Goal: Transaction & Acquisition: Obtain resource

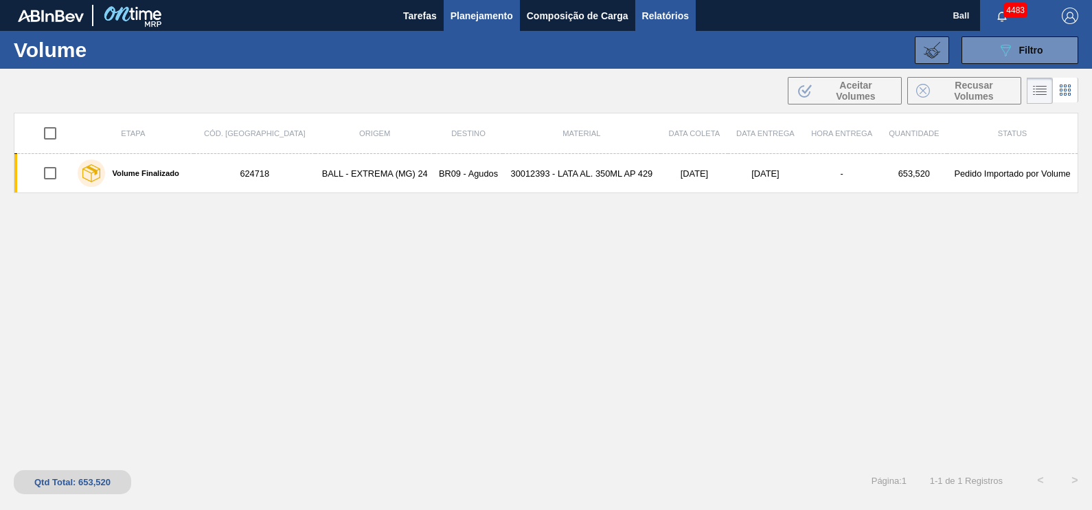
click at [680, 19] on span "Relatórios" at bounding box center [665, 16] width 47 height 16
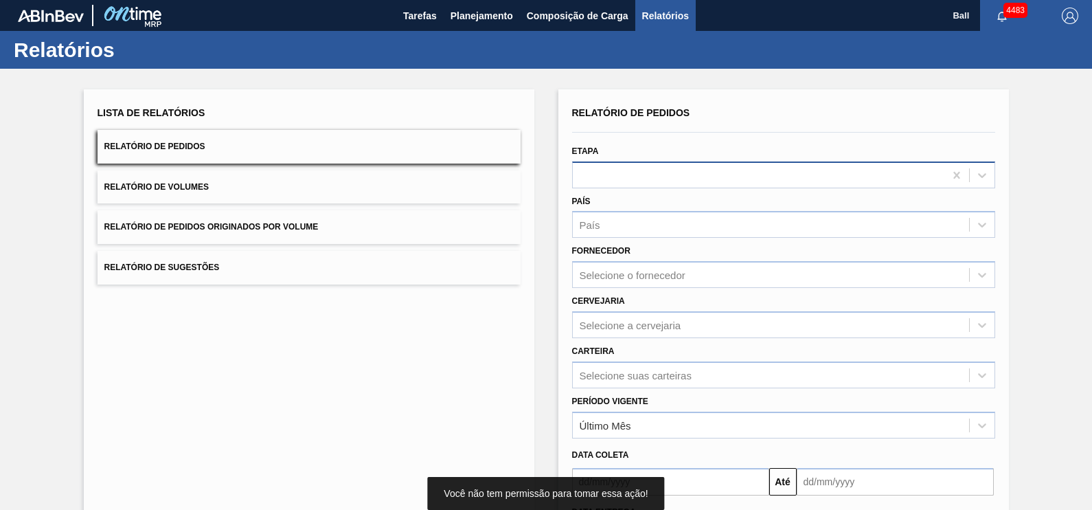
click at [649, 184] on div at bounding box center [759, 175] width 372 height 20
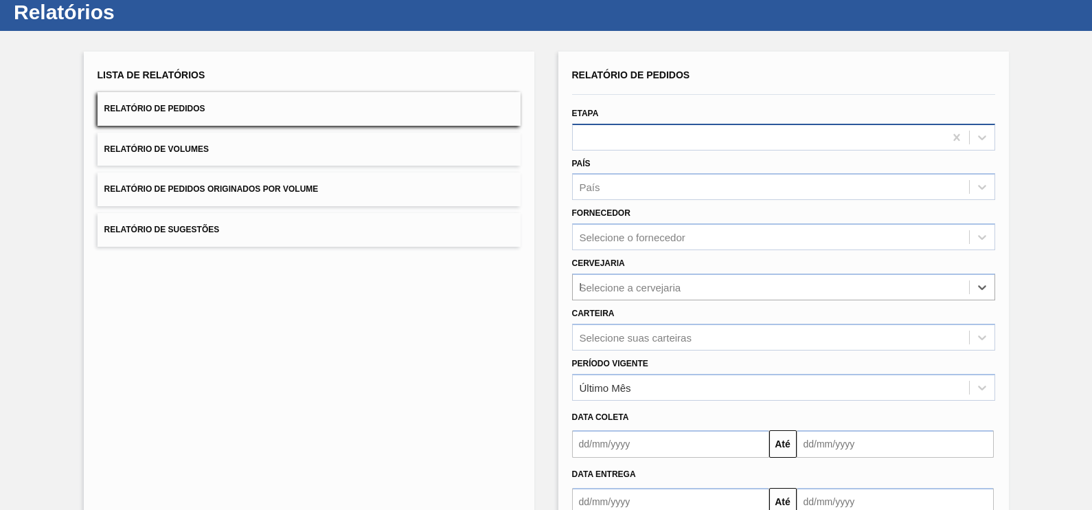
scroll to position [44, 0]
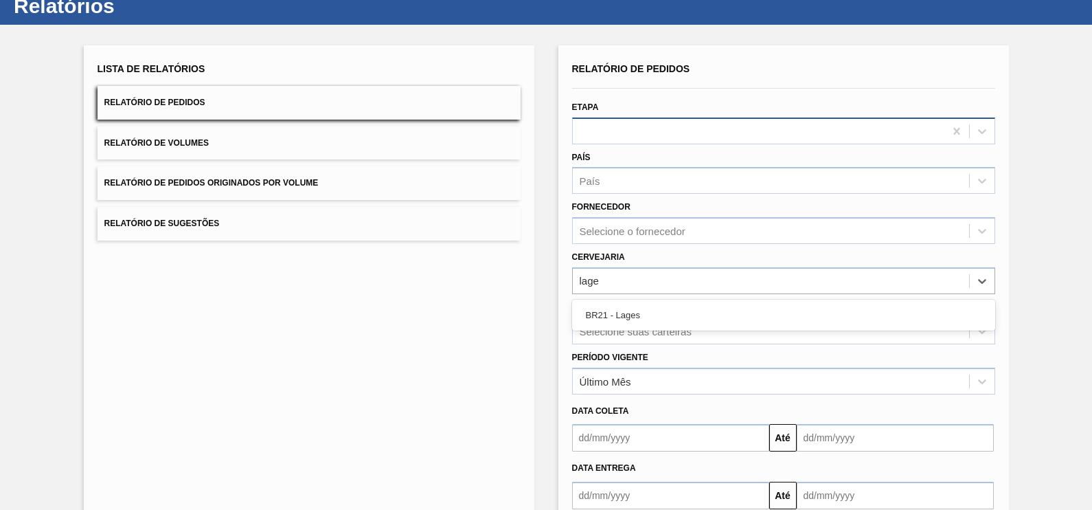
type input "lages"
type input "viam"
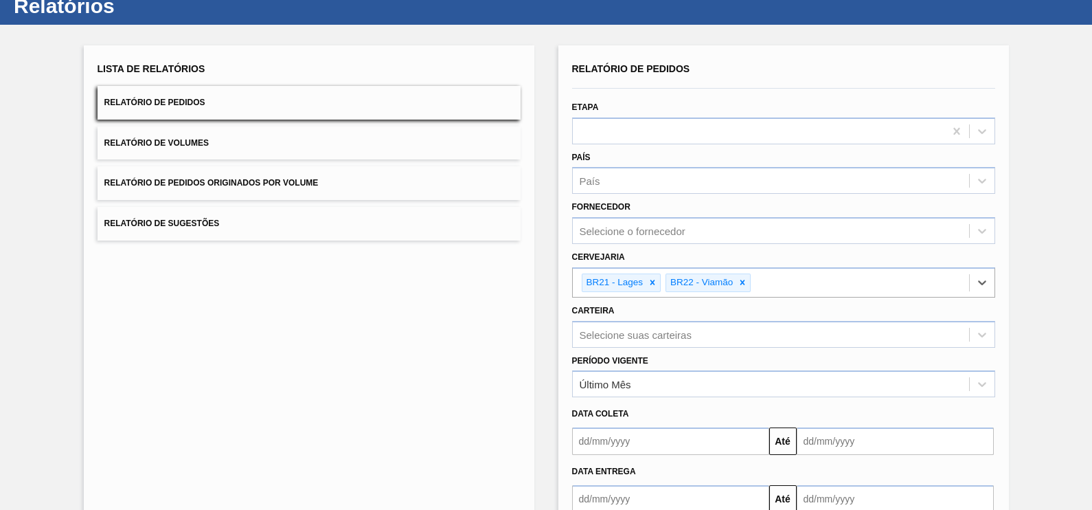
click at [638, 321] on div "Selecione suas carteiras" at bounding box center [783, 334] width 423 height 27
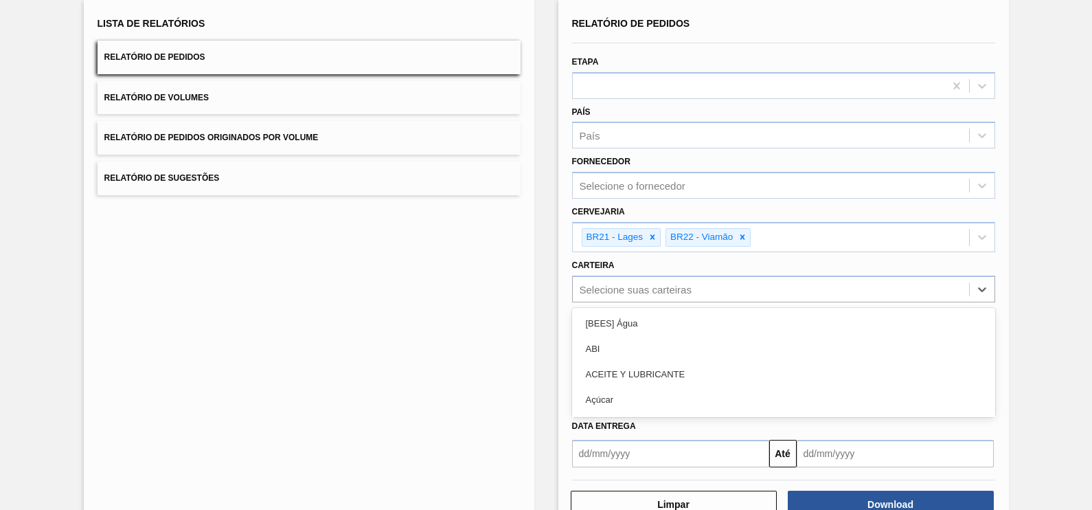
scroll to position [96, 0]
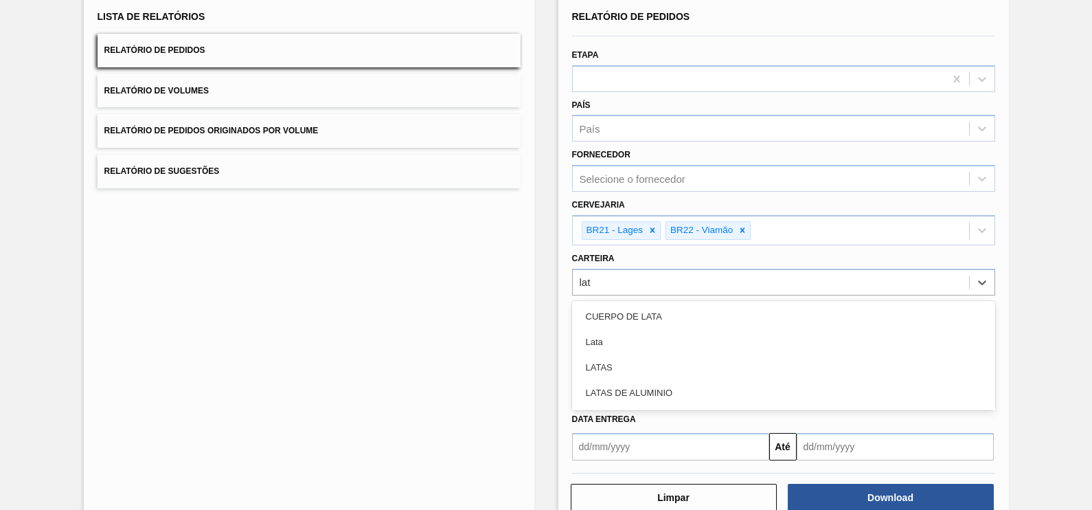
type input "lata"
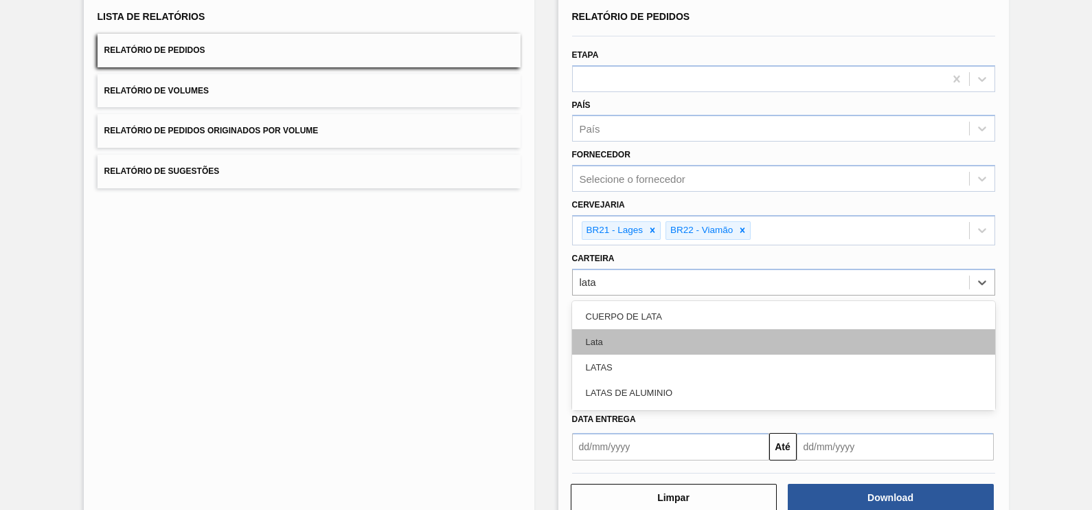
click at [622, 334] on div "Lata" at bounding box center [783, 341] width 423 height 25
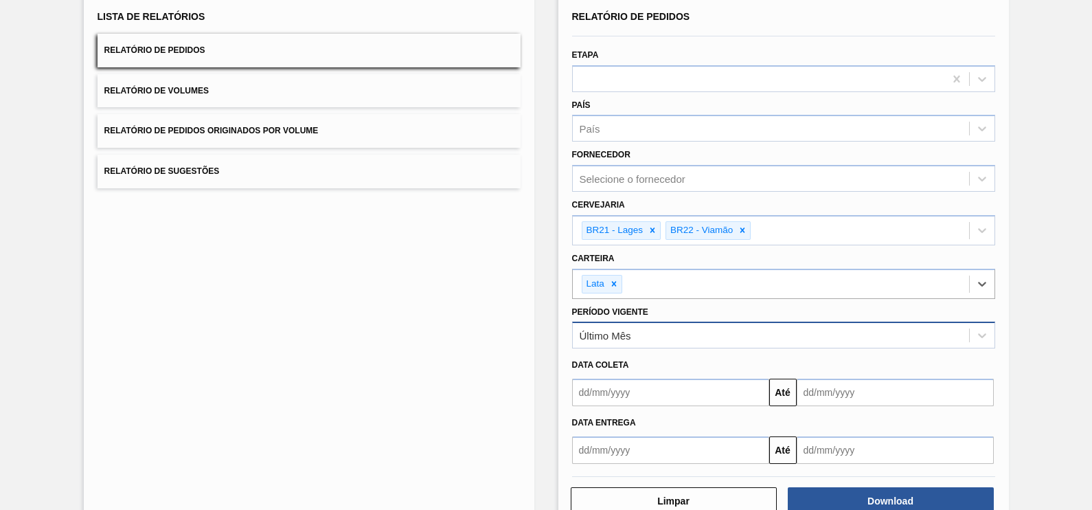
scroll to position [131, 0]
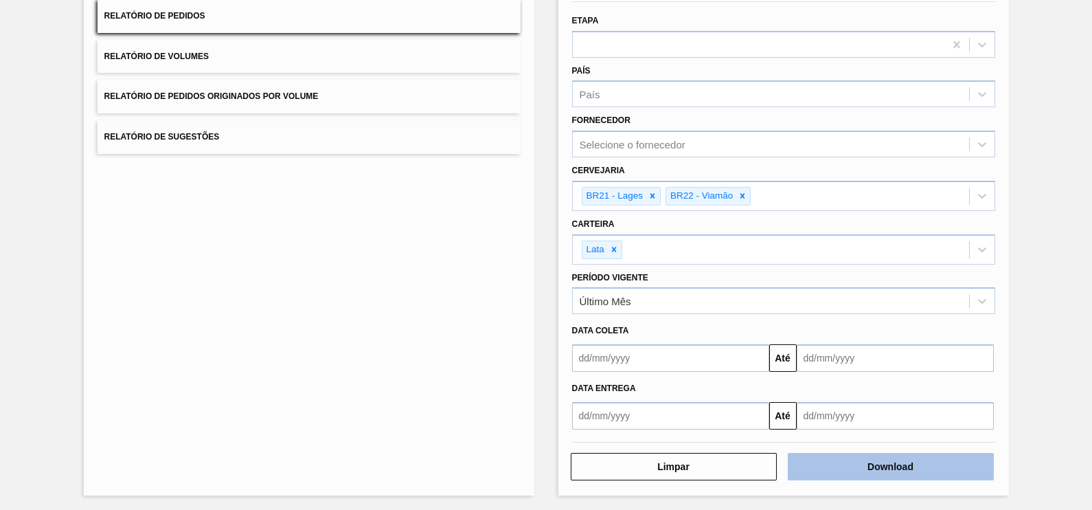
click at [907, 457] on button "Download" at bounding box center [891, 466] width 206 height 27
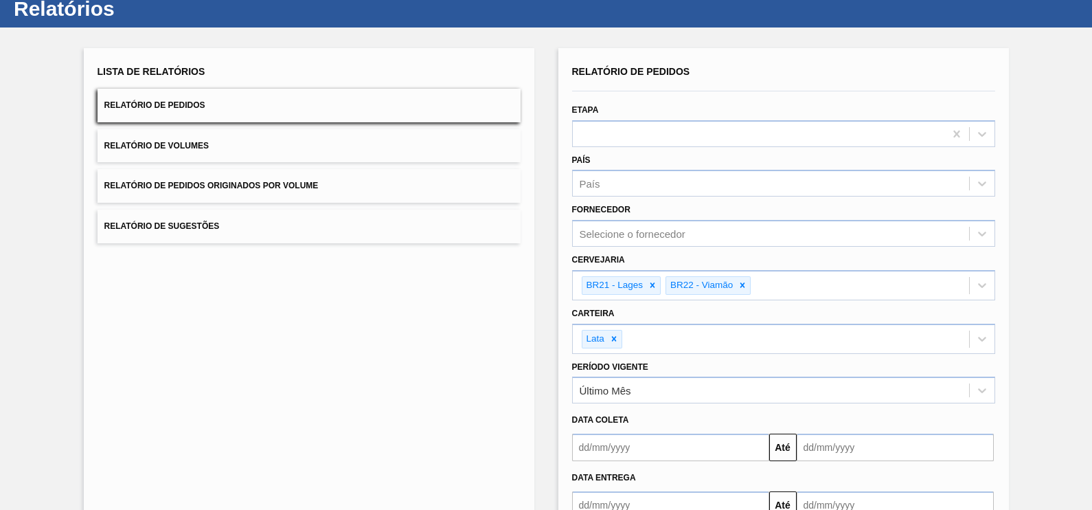
scroll to position [0, 0]
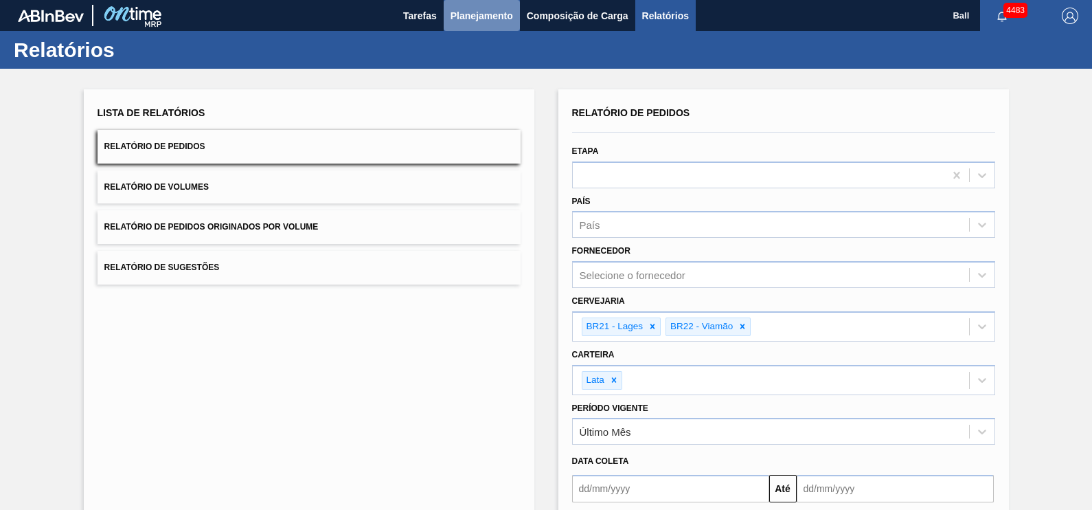
click at [471, 14] on span "Planejamento" at bounding box center [482, 16] width 63 height 16
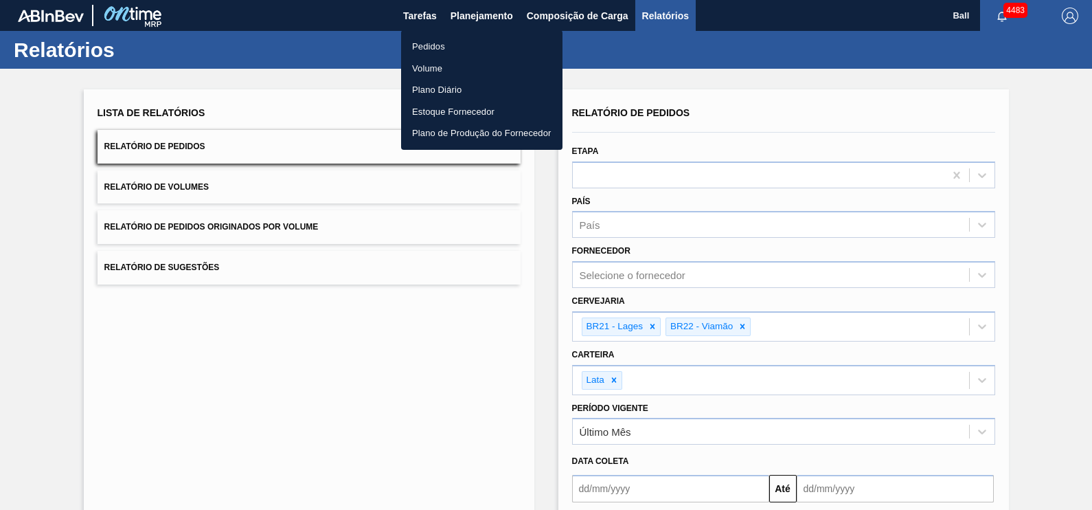
click at [428, 67] on li "Volume" at bounding box center [481, 69] width 161 height 22
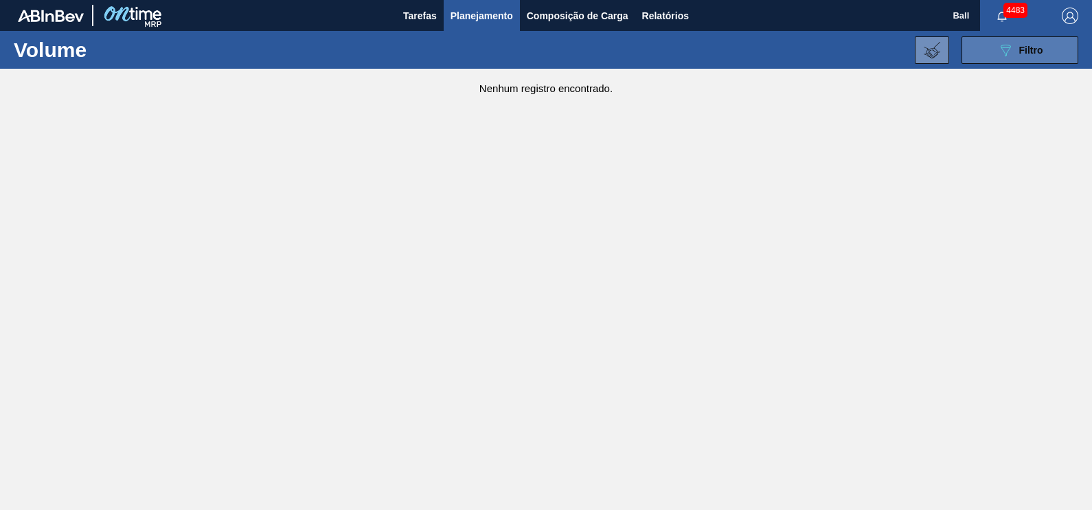
click at [1033, 62] on button "089F7B8B-B2A5-4AFE-B5C0-19BA573D28AC Filtro" at bounding box center [1020, 49] width 117 height 27
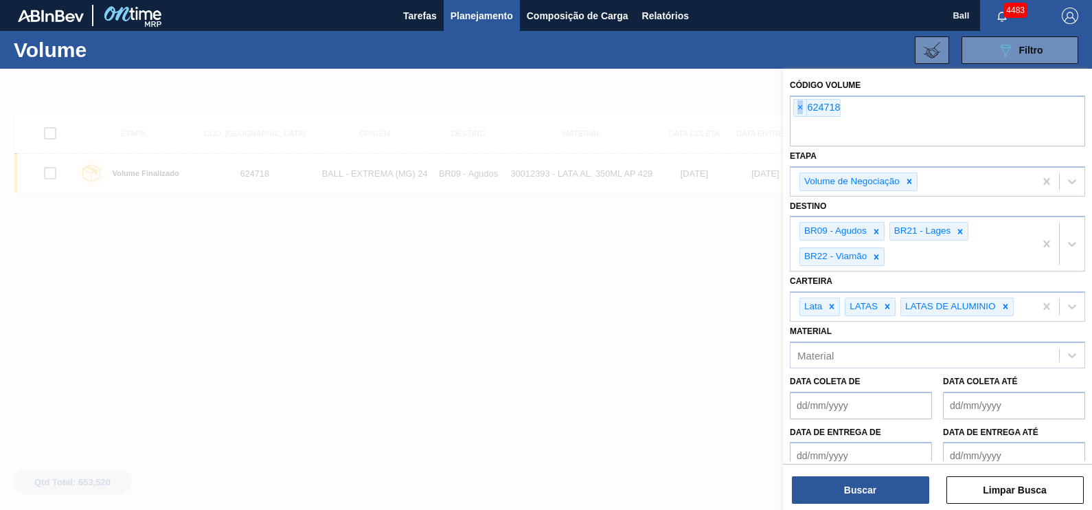
drag, startPoint x: 852, startPoint y: 111, endPoint x: 766, endPoint y: 111, distance: 85.9
click at [783, 111] on div "Código Volume × 624718 Etapa Volume de Negociação Destino BR09 - Agudos BR21 - …" at bounding box center [937, 324] width 309 height 510
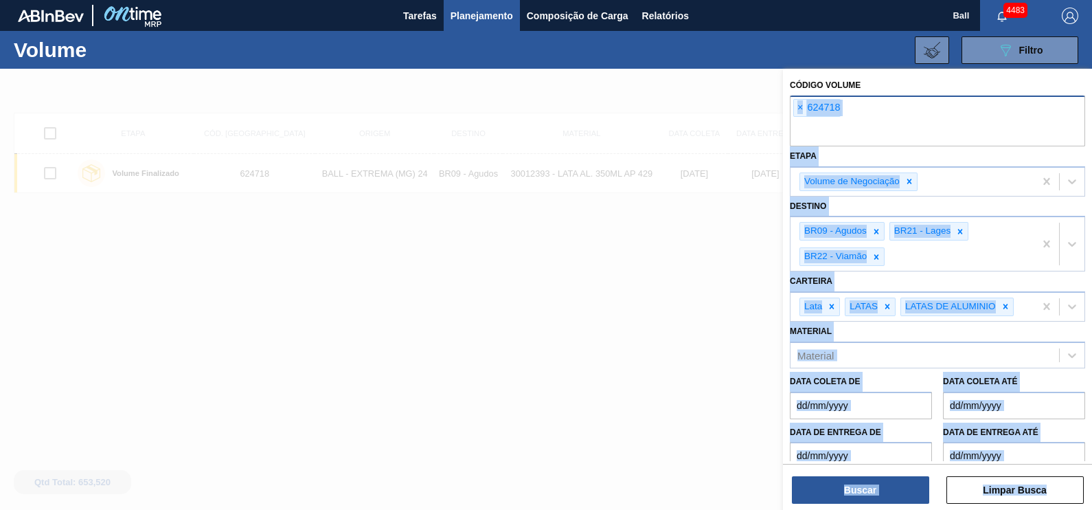
click at [873, 120] on input "text" at bounding box center [937, 133] width 295 height 26
drag, startPoint x: 820, startPoint y: 124, endPoint x: 814, endPoint y: 130, distance: 8.3
click at [822, 124] on input "text" at bounding box center [937, 133] width 295 height 26
click at [805, 134] on input "text" at bounding box center [937, 133] width 295 height 26
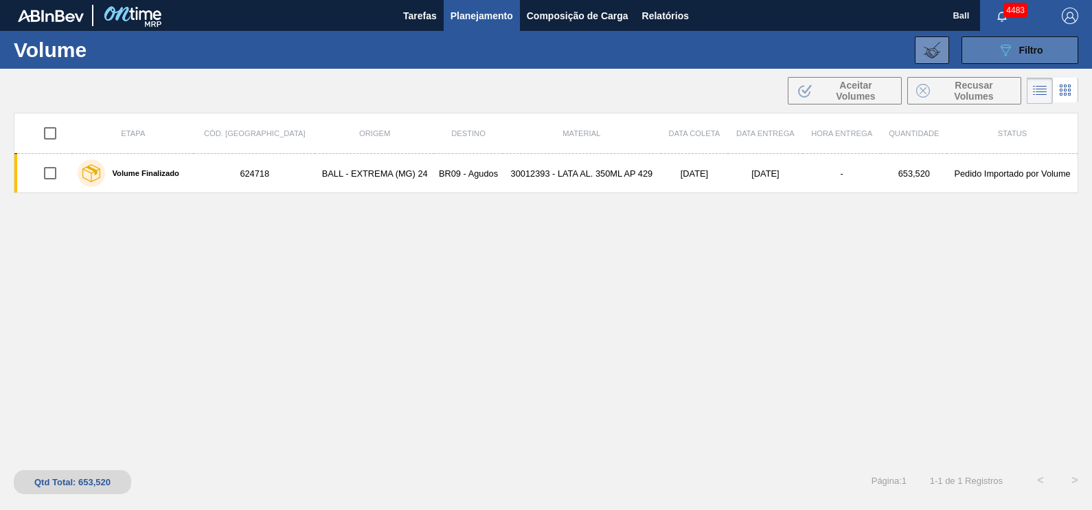
click at [1035, 42] on div "089F7B8B-B2A5-4AFE-B5C0-19BA573D28AC Filtro" at bounding box center [1021, 50] width 46 height 16
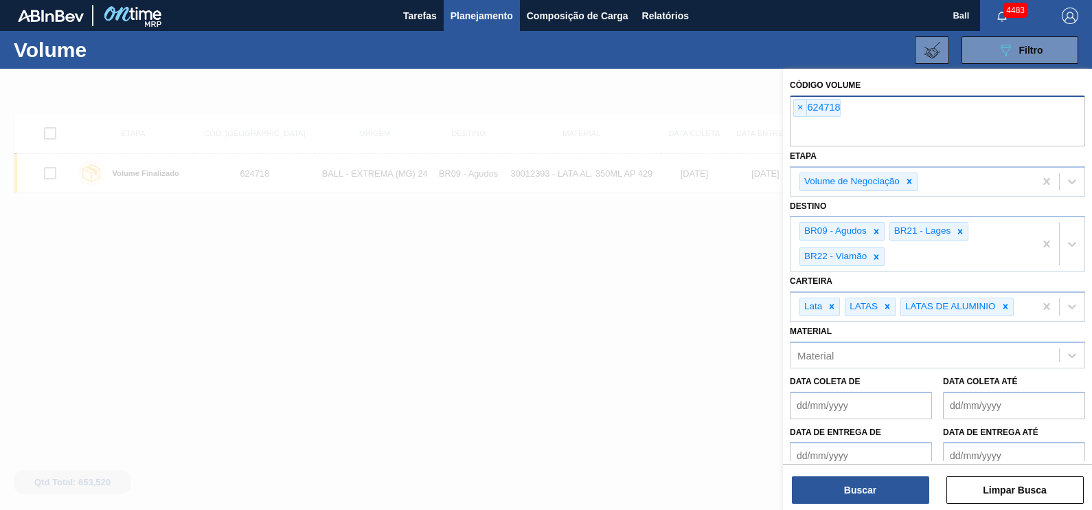
click at [842, 137] on input "text" at bounding box center [937, 133] width 295 height 26
drag, startPoint x: 848, startPoint y: 116, endPoint x: 787, endPoint y: 121, distance: 61.3
click at [787, 121] on div "Código Volume × 624718 Etapa Volume de Negociação Destino BR09 - Agudos BR21 - …" at bounding box center [937, 306] width 309 height 475
click at [799, 110] on span "×" at bounding box center [800, 108] width 13 height 16
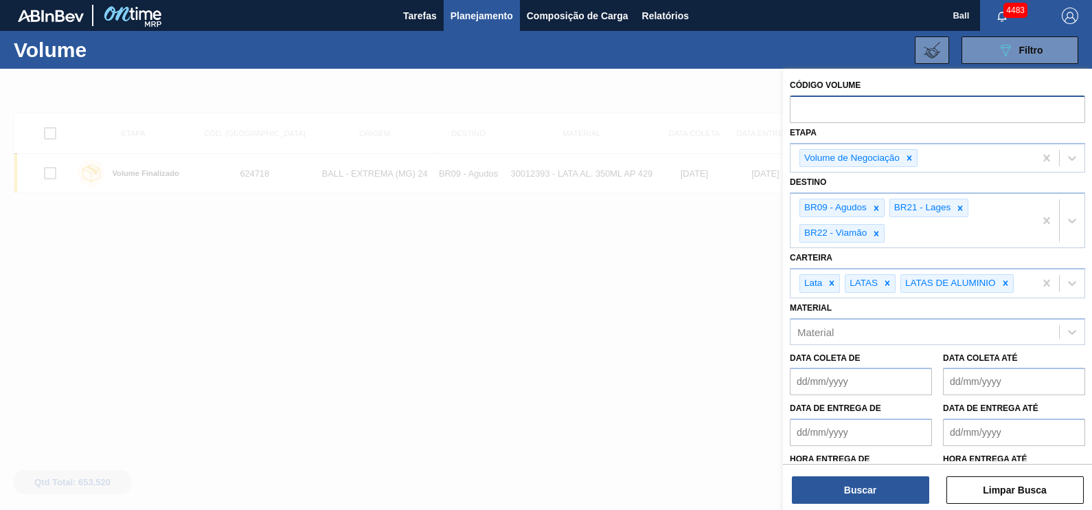
paste input "624884"
type input "624884"
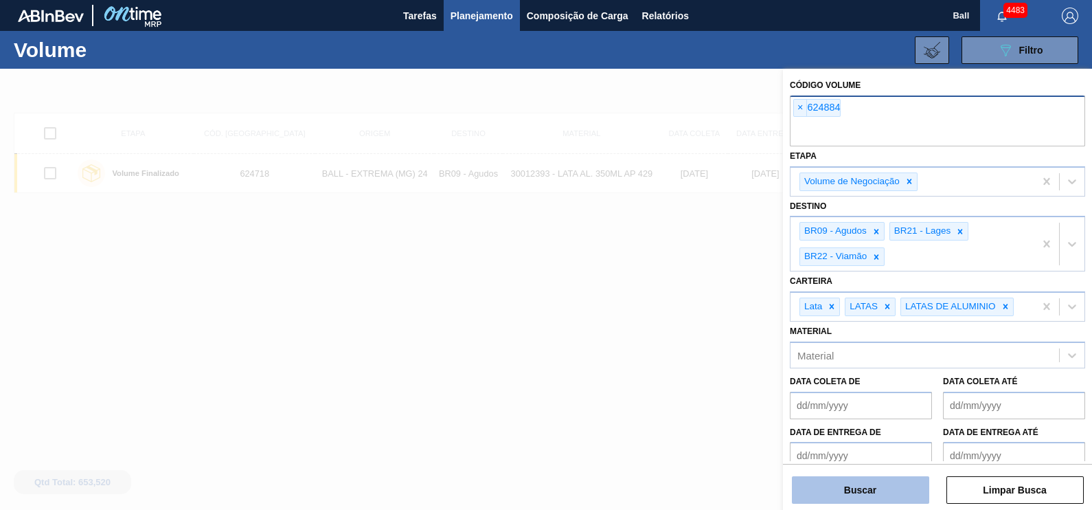
click at [859, 491] on button "Buscar" at bounding box center [860, 489] width 137 height 27
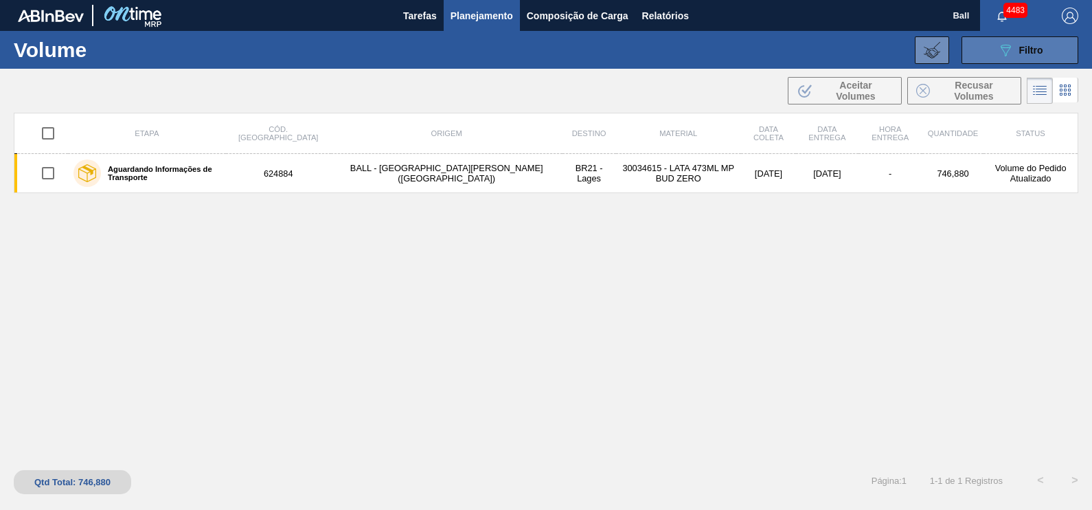
click at [1017, 58] on button "089F7B8B-B2A5-4AFE-B5C0-19BA573D28AC Filtro" at bounding box center [1020, 49] width 117 height 27
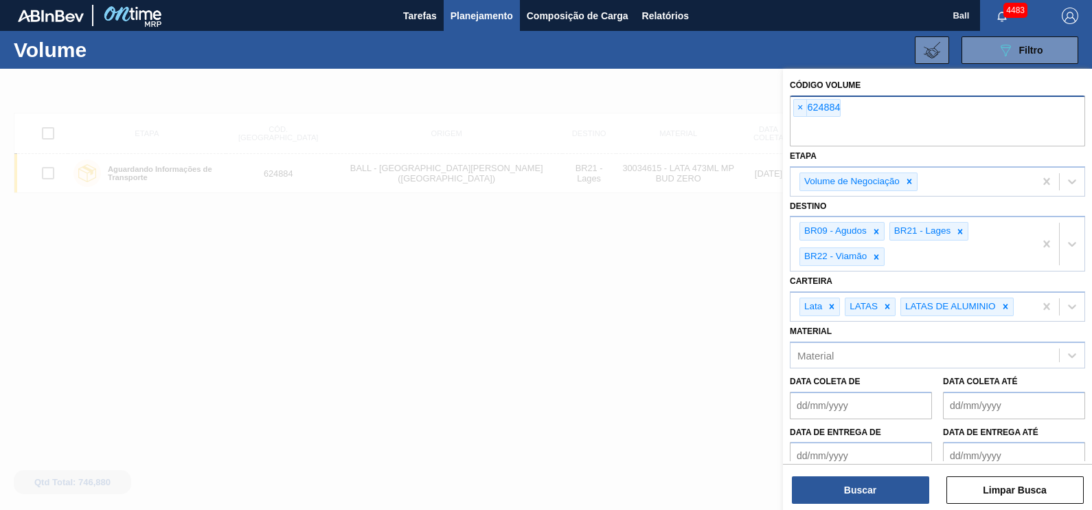
drag, startPoint x: 850, startPoint y: 115, endPoint x: 793, endPoint y: 122, distance: 57.4
click at [793, 122] on div "× 624884" at bounding box center [937, 121] width 295 height 51
click at [804, 110] on span "×" at bounding box center [800, 108] width 13 height 16
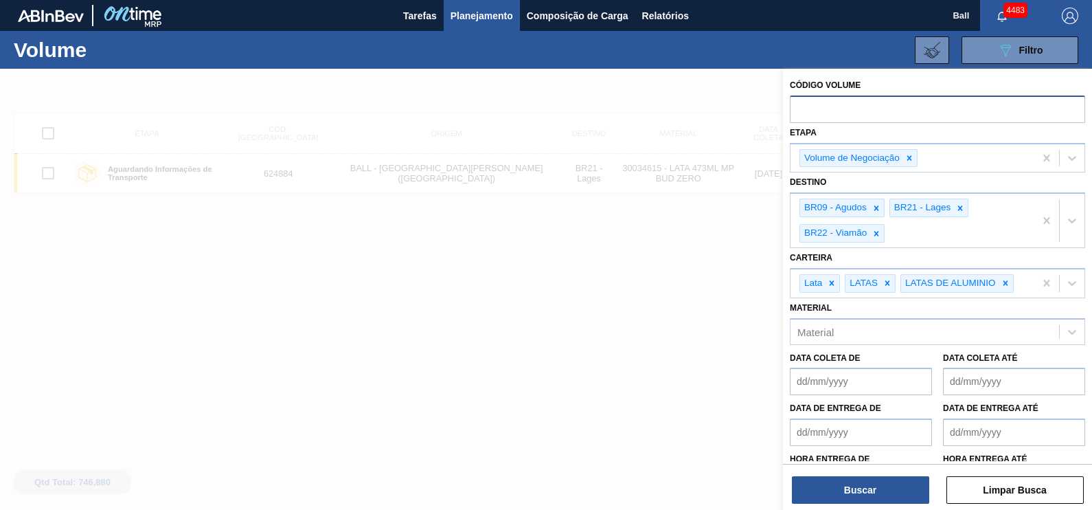
paste input "V625173"
type input "625173"
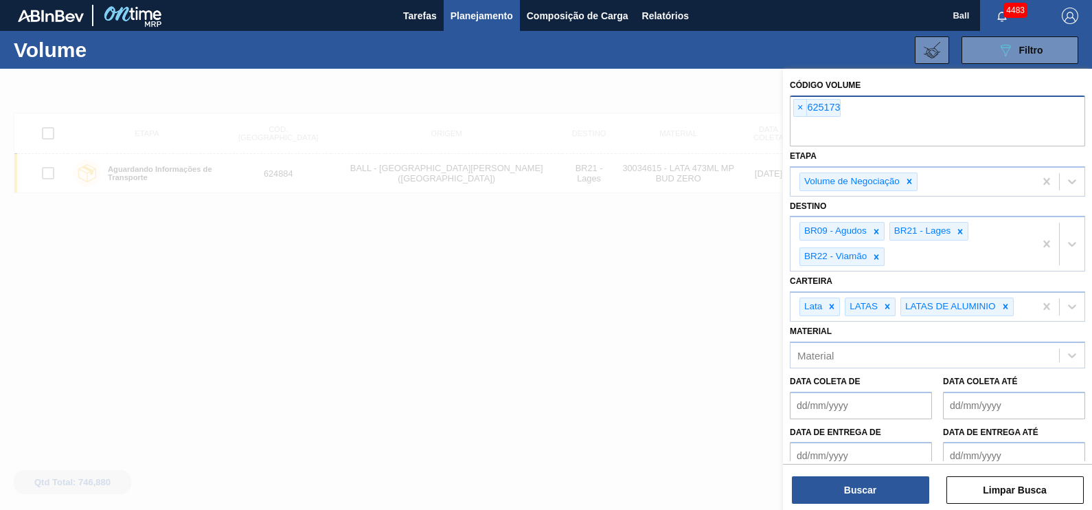
paste input "V625172"
type input "V625172"
click at [862, 107] on div "× V625172" at bounding box center [871, 108] width 54 height 18
click at [852, 107] on span "×" at bounding box center [851, 108] width 13 height 16
paste input "V625172"
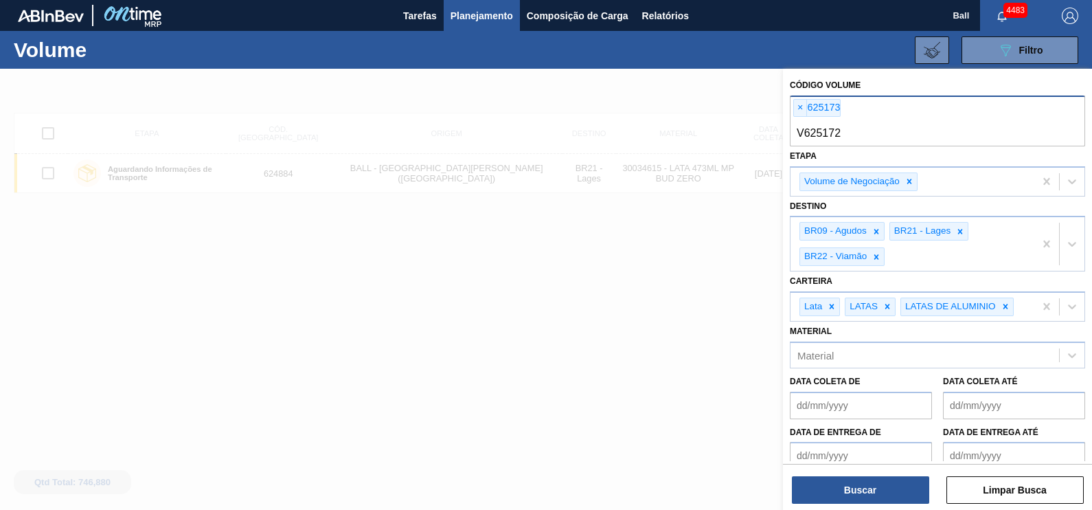
type input "625172"
paste input "V625171"
type input "625171"
paste input "V624679"
type input "624679"
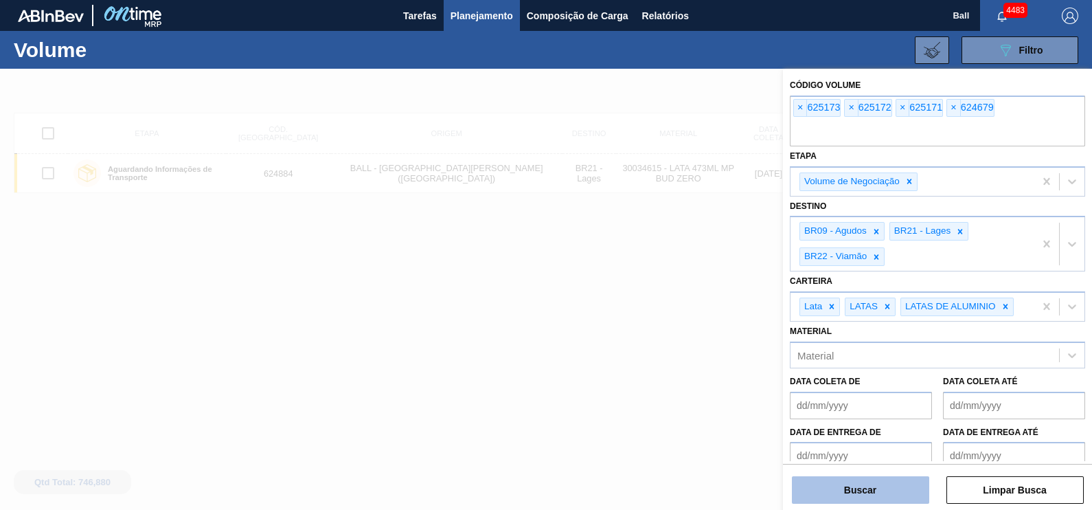
click at [871, 489] on button "Buscar" at bounding box center [860, 489] width 137 height 27
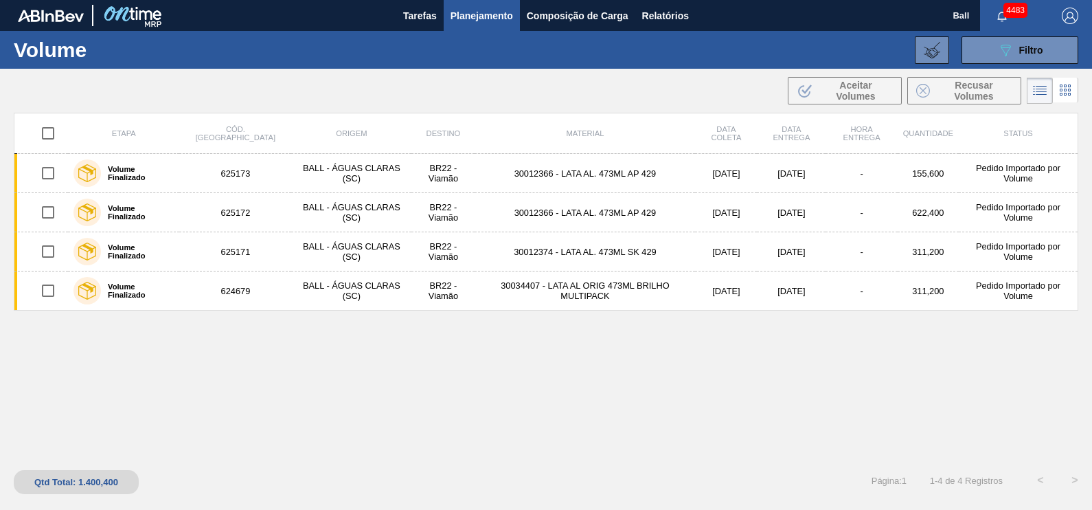
click at [429, 374] on div "Etapa Cód. Pedido Origem Destino Material Data [PERSON_NAME] Data entrega Hora …" at bounding box center [546, 285] width 1065 height 345
click at [642, 6] on button "Relatórios" at bounding box center [666, 15] width 60 height 31
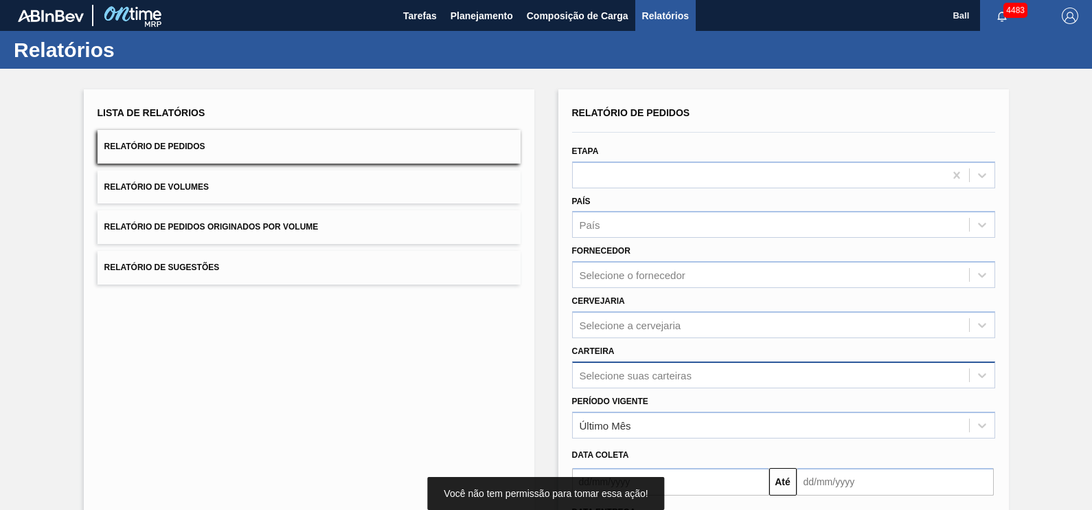
scroll to position [124, 0]
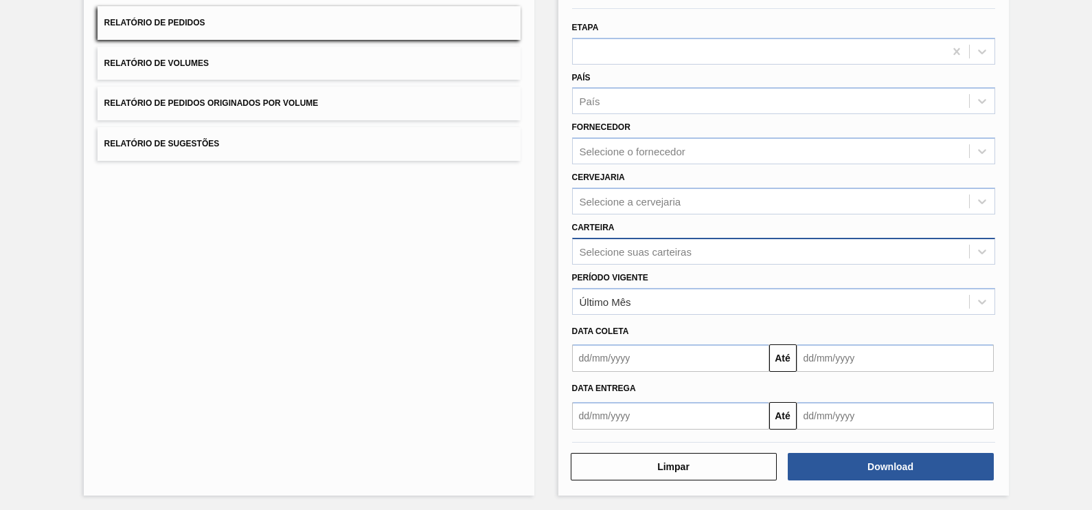
click at [629, 247] on div "Selecione suas carteiras" at bounding box center [636, 251] width 112 height 12
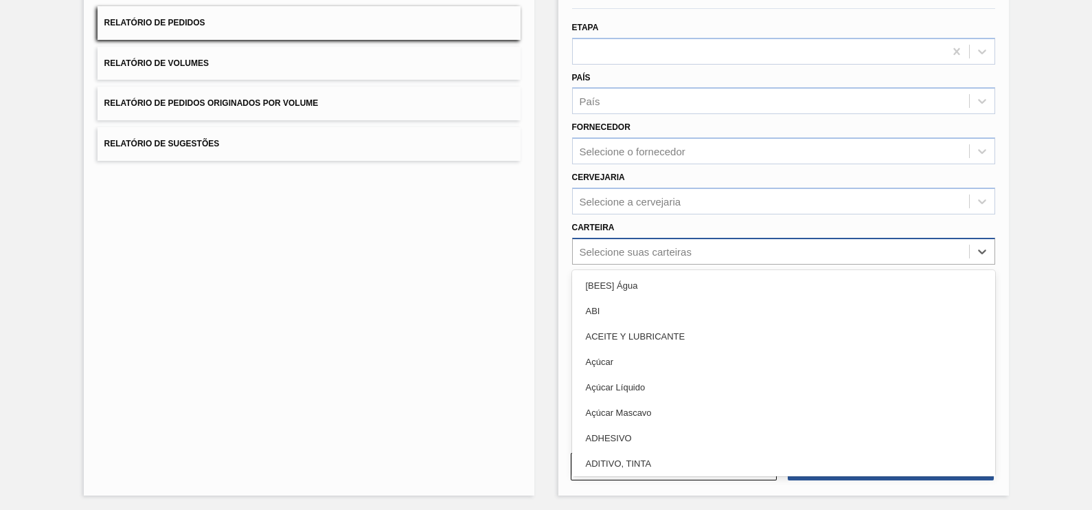
type input "j"
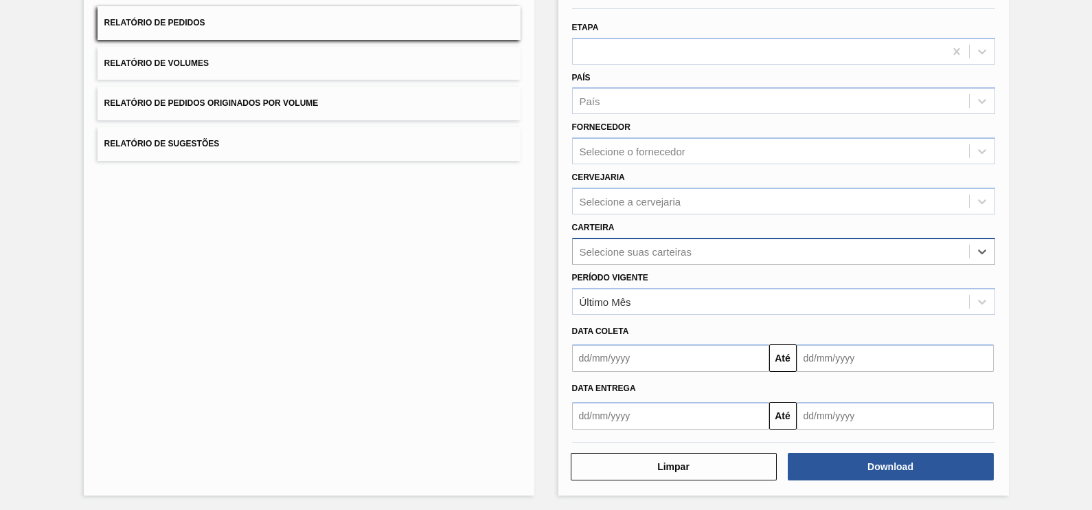
type input "ç"
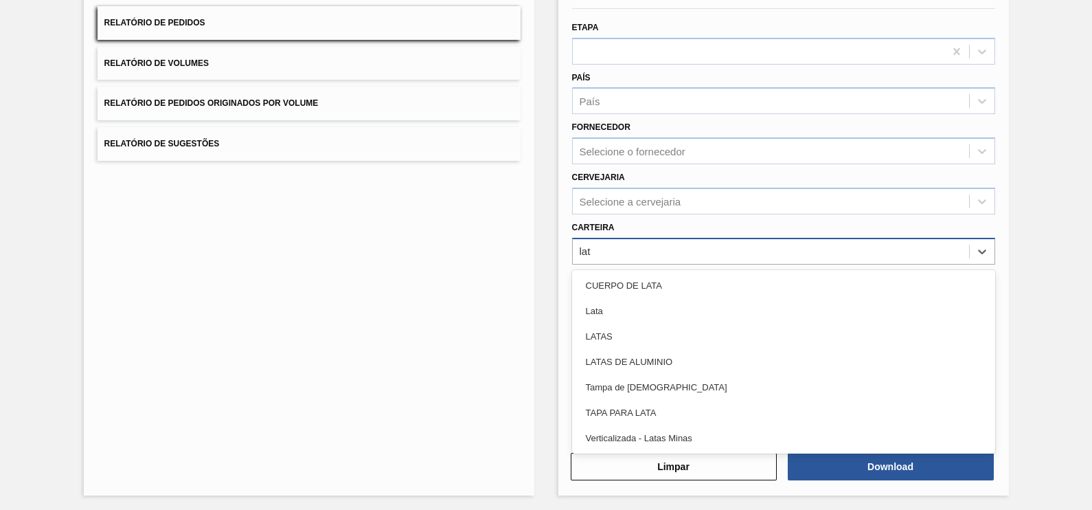
type input "lata"
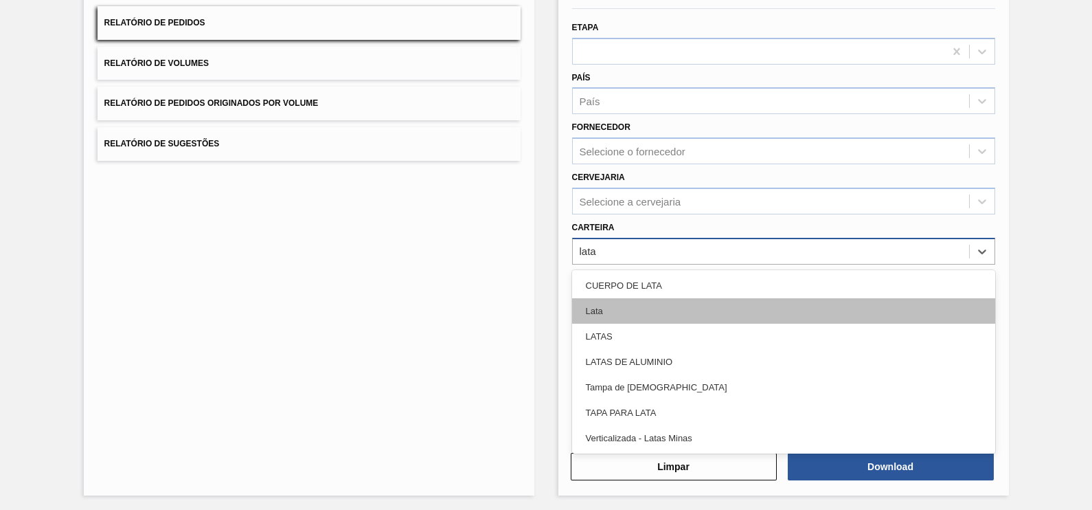
click at [614, 303] on div "Lata" at bounding box center [783, 310] width 423 height 25
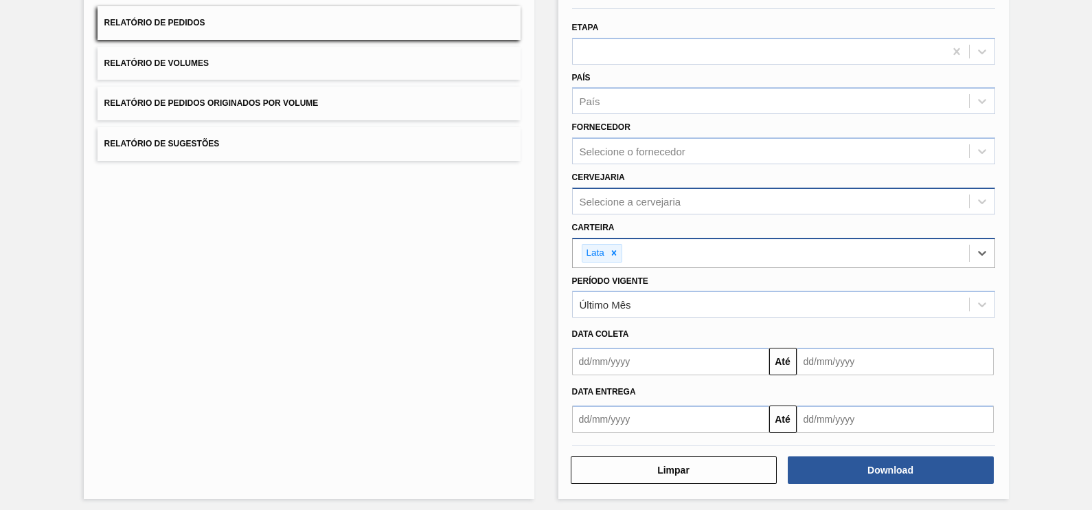
click at [653, 199] on div "Selecione a cervejaria" at bounding box center [631, 201] width 102 height 12
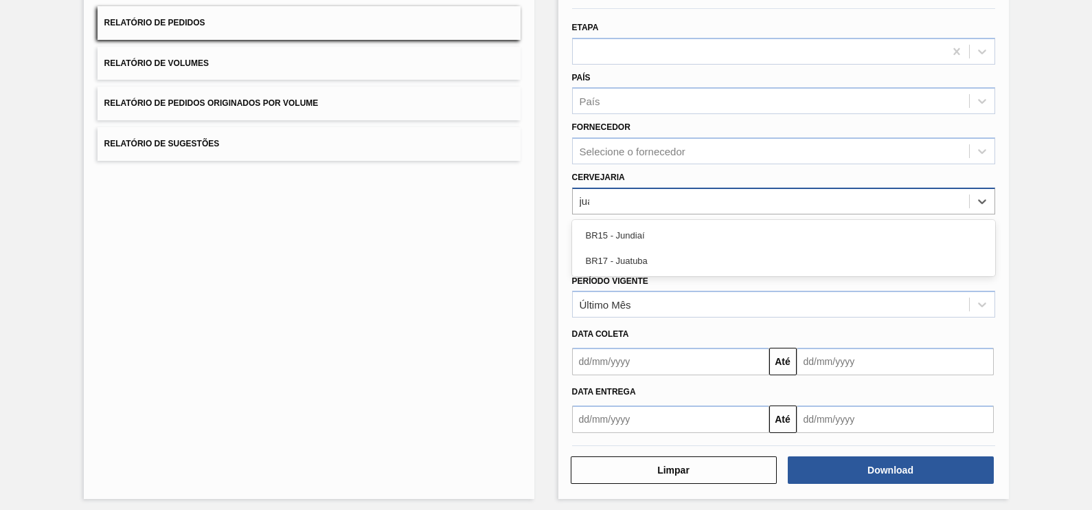
type input "juat"
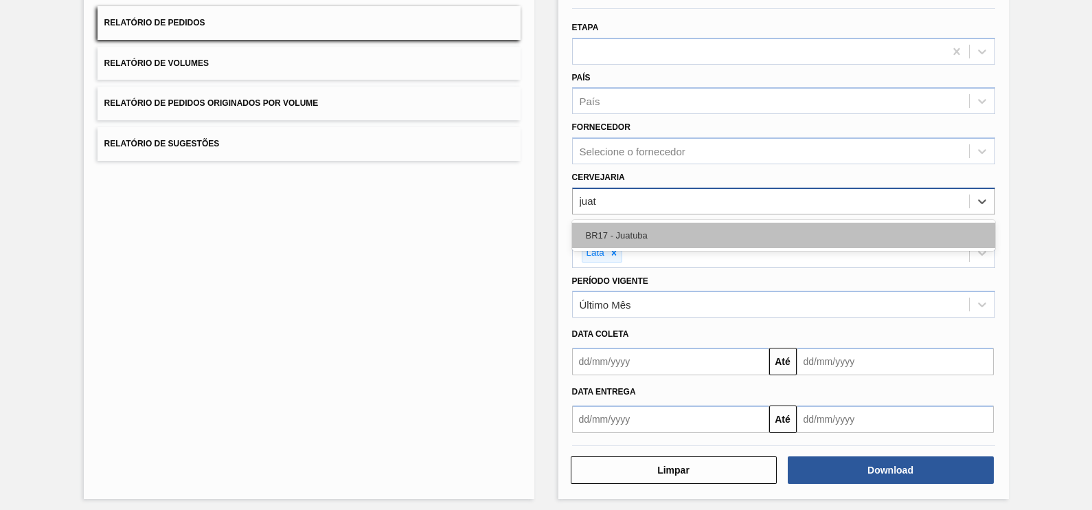
click at [664, 237] on div "BR17 - Juatuba" at bounding box center [783, 235] width 423 height 25
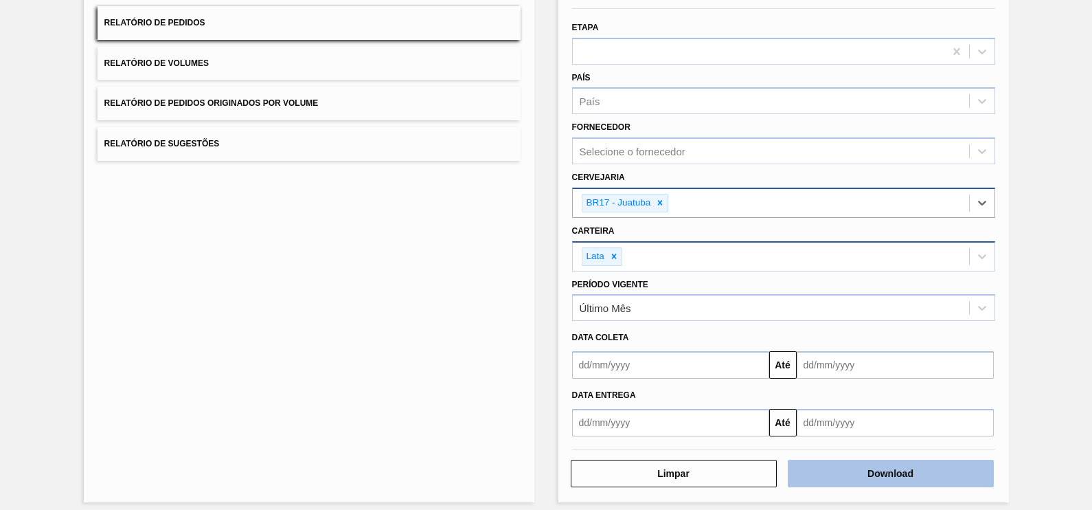
click at [918, 477] on button "Download" at bounding box center [891, 473] width 206 height 27
click at [842, 476] on button "Download" at bounding box center [891, 473] width 206 height 27
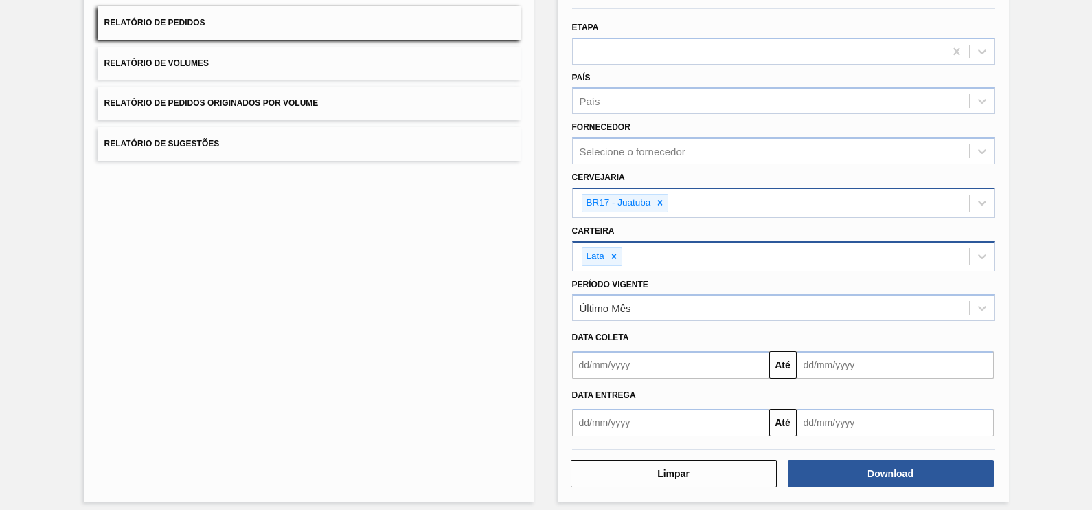
click at [266, 296] on div "Lista de Relatórios Relatório de Pedidos Relatório de Volumes Relatório de Pedi…" at bounding box center [309, 234] width 451 height 537
click at [252, 69] on button "Relatório de Volumes" at bounding box center [309, 64] width 423 height 34
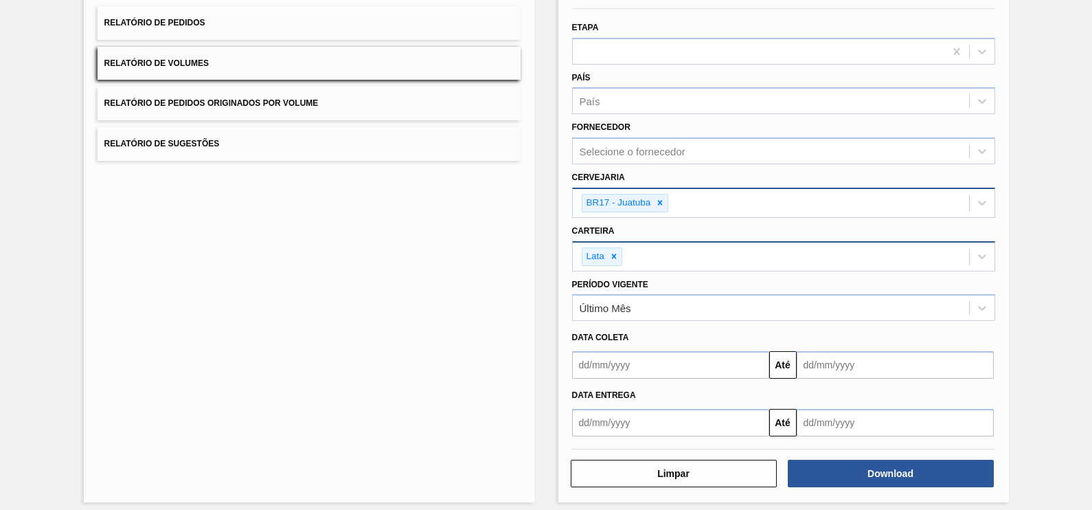
click at [177, 70] on button "Relatório de Volumes" at bounding box center [309, 64] width 423 height 34
click at [666, 58] on div at bounding box center [759, 51] width 372 height 20
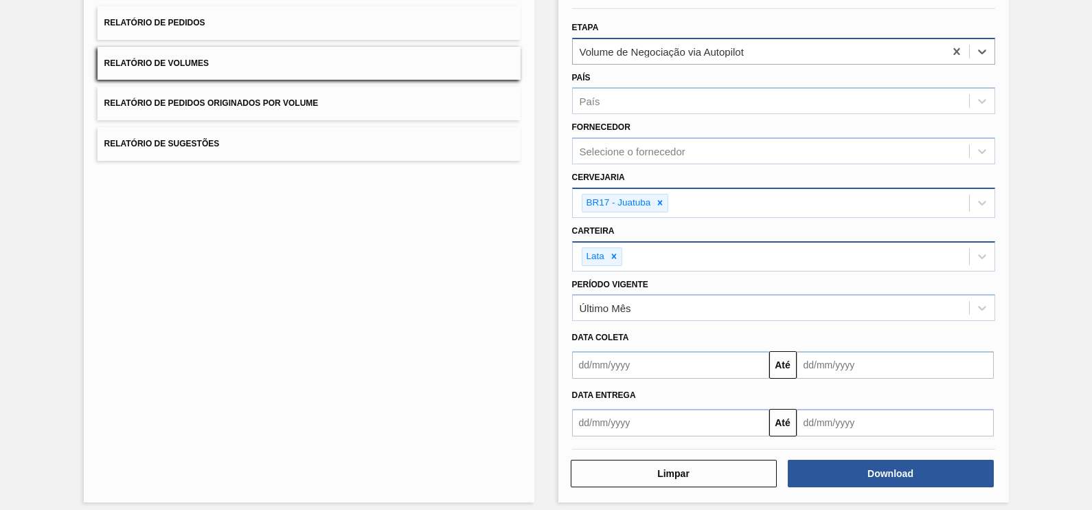
click at [789, 52] on div "Volume de Negociação via Autopilot" at bounding box center [759, 51] width 372 height 20
click at [955, 51] on icon at bounding box center [957, 50] width 6 height 7
type input "v"
click at [622, 43] on div at bounding box center [759, 51] width 372 height 20
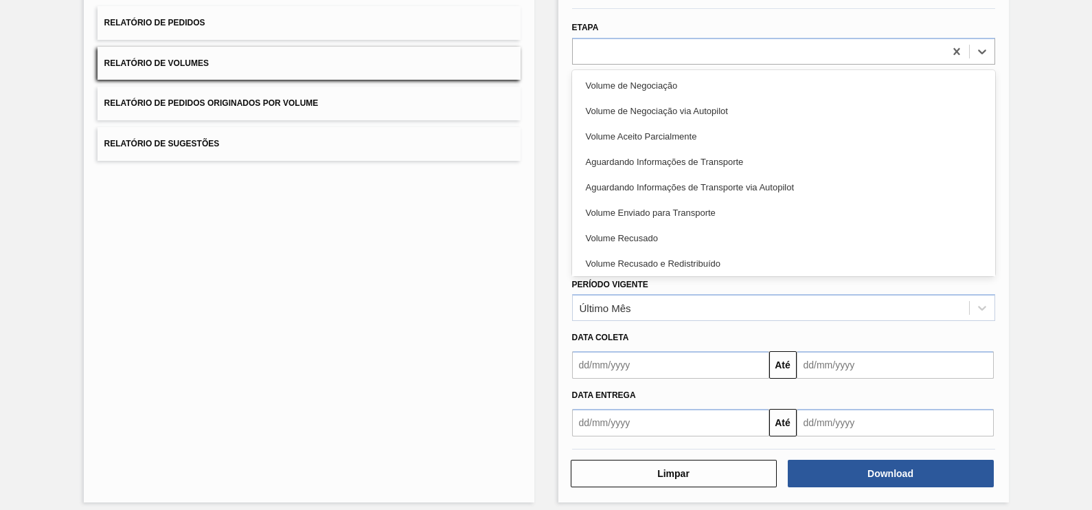
click at [642, 68] on div "País País" at bounding box center [783, 91] width 423 height 47
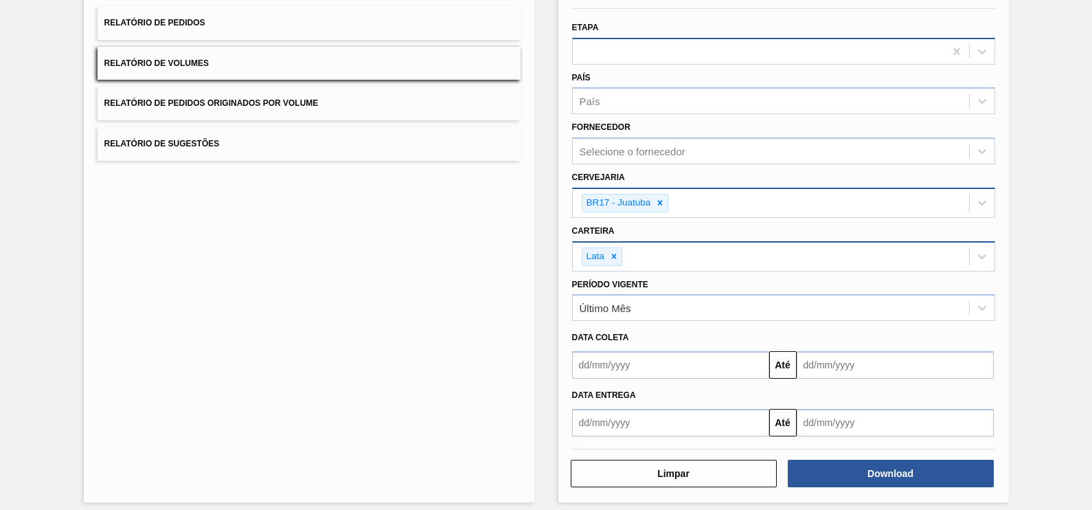
click at [645, 53] on div at bounding box center [759, 51] width 372 height 20
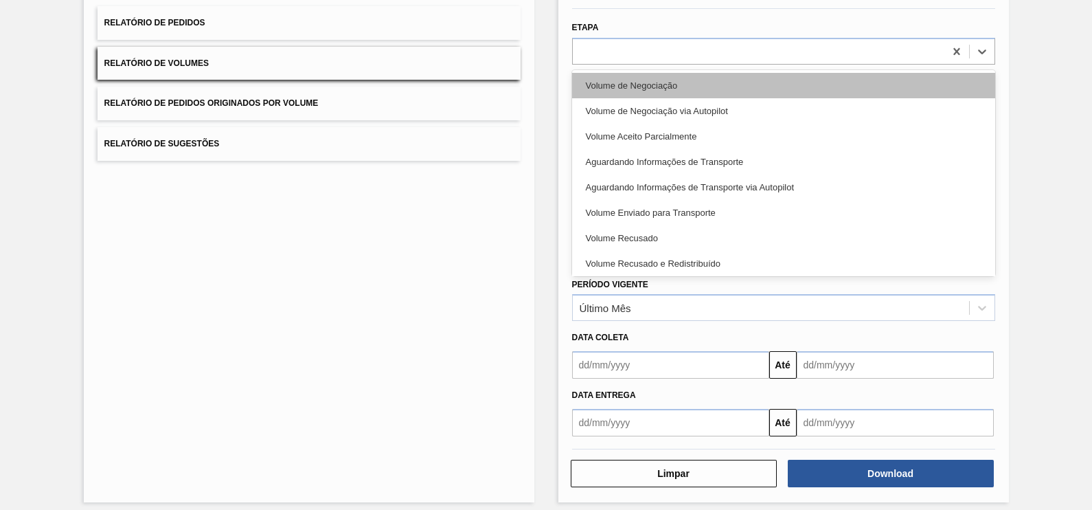
click at [629, 82] on div "Volume de Negociação" at bounding box center [783, 85] width 423 height 25
